Goal: Information Seeking & Learning: Learn about a topic

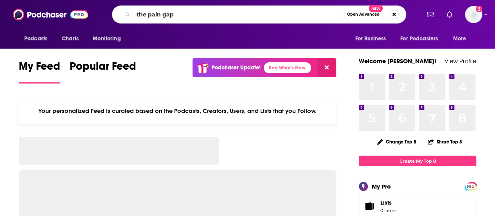
type input "the pain gap"
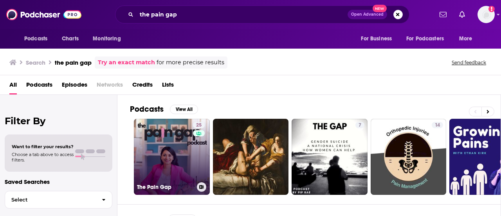
click at [150, 139] on link "25 The Pain Gap" at bounding box center [172, 157] width 76 height 76
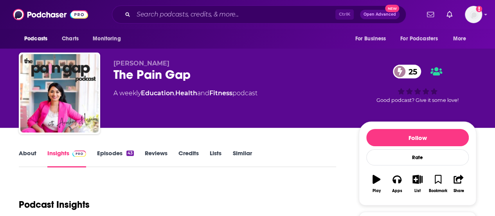
click at [24, 148] on div "About Insights Episodes 43 Reviews Credits Lists Similar" at bounding box center [177, 157] width 317 height 19
click at [23, 152] on link "About" at bounding box center [28, 158] width 18 height 18
